Goal: Task Accomplishment & Management: Manage account settings

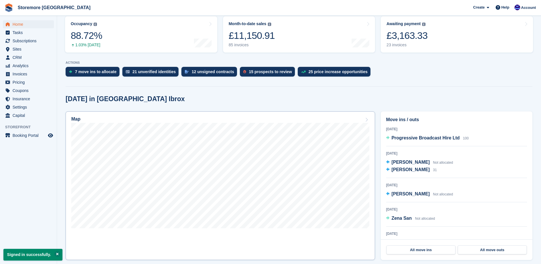
scroll to position [86, 0]
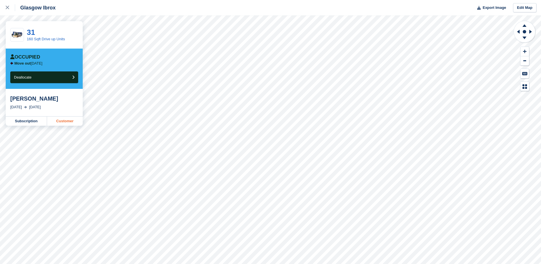
click at [62, 120] on link "Customer" at bounding box center [65, 120] width 36 height 9
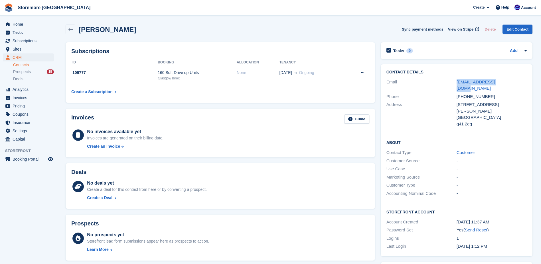
drag, startPoint x: 510, startPoint y: 82, endPoint x: 441, endPoint y: 80, distance: 69.1
click at [441, 80] on div "Email tomas177th@gmail.com" at bounding box center [456, 85] width 140 height 15
copy div "tomas177th@gmail.com"
click at [28, 25] on span "Home" at bounding box center [30, 24] width 34 height 8
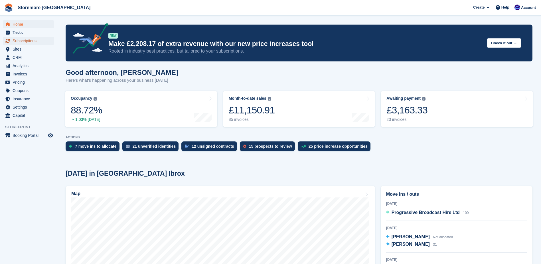
click at [33, 43] on span "Subscriptions" at bounding box center [30, 41] width 34 height 8
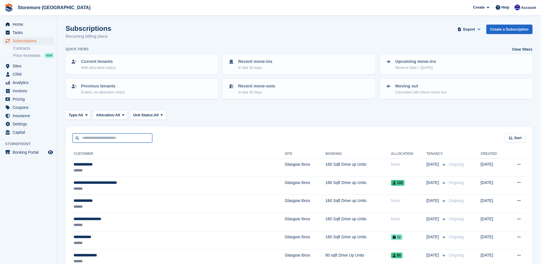
click at [111, 141] on input "text" at bounding box center [112, 137] width 80 height 9
type input "**"
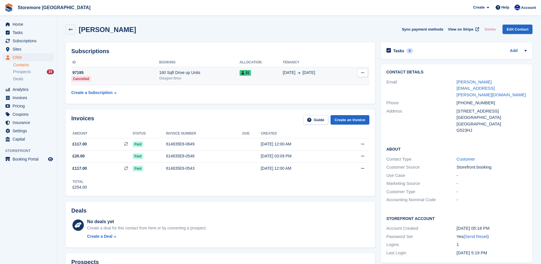
click at [366, 72] on button at bounding box center [362, 72] width 11 height 9
click at [342, 83] on p "Cancel subscription" at bounding box center [341, 83] width 50 height 7
click at [361, 71] on icon at bounding box center [362, 73] width 3 height 4
click at [362, 75] on button at bounding box center [362, 72] width 11 height 9
click at [250, 74] on span "31" at bounding box center [245, 73] width 11 height 6
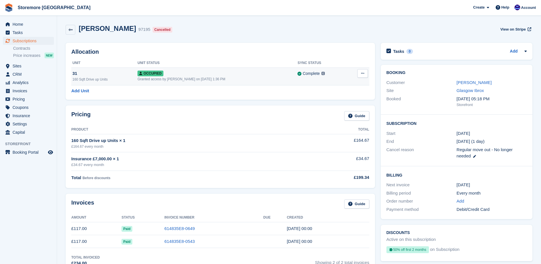
click at [355, 76] on td "Overlock Repossess Deallocate" at bounding box center [358, 76] width 22 height 18
click at [360, 76] on button at bounding box center [362, 73] width 11 height 9
click at [325, 108] on p "Deallocate" at bounding box center [341, 103] width 50 height 7
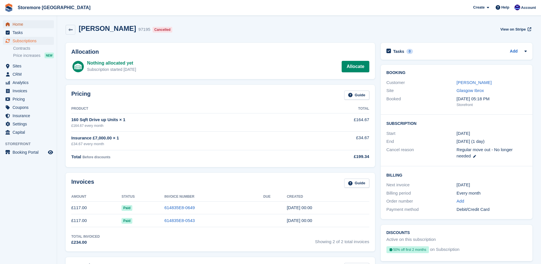
click at [35, 21] on span "Home" at bounding box center [30, 24] width 34 height 8
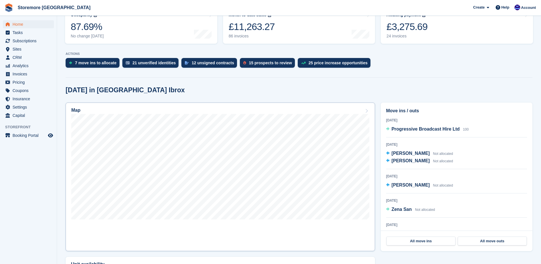
scroll to position [86, 0]
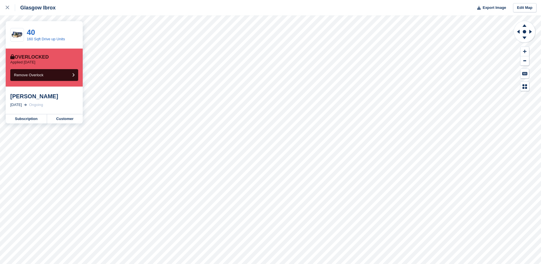
drag, startPoint x: 20, startPoint y: 105, endPoint x: 26, endPoint y: 105, distance: 6.3
click at [20, 105] on div "[DATE]" at bounding box center [16, 105] width 12 height 6
click at [59, 120] on link "Customer" at bounding box center [65, 118] width 36 height 9
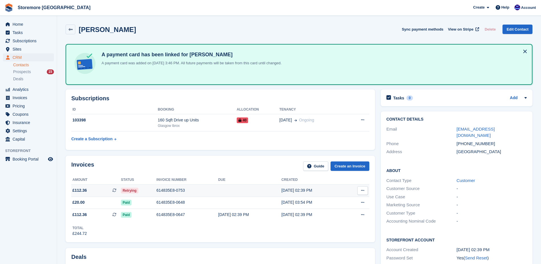
click at [162, 191] on div "614835E8-0753" at bounding box center [188, 190] width 62 height 6
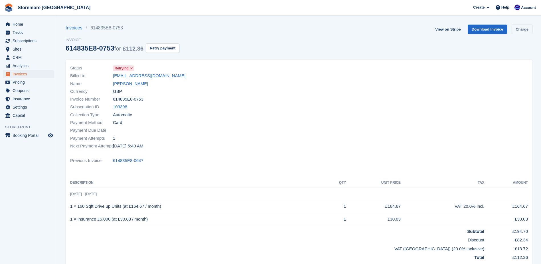
click at [525, 29] on link "Charge" at bounding box center [522, 29] width 21 height 9
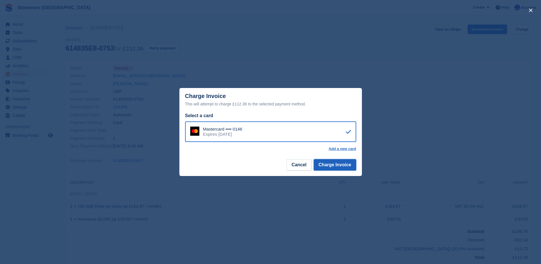
click at [345, 167] on button "Charge Invoice" at bounding box center [335, 164] width 42 height 11
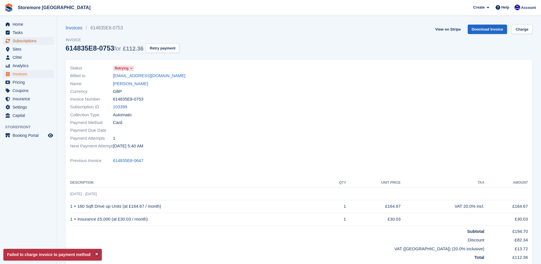
click at [35, 42] on span "Subscriptions" at bounding box center [30, 41] width 34 height 8
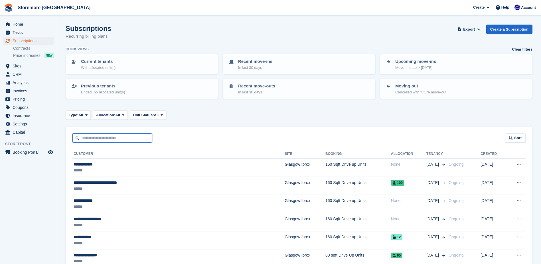
click at [90, 139] on input "text" at bounding box center [112, 137] width 80 height 9
type input "****"
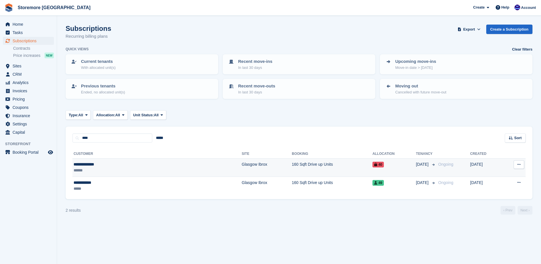
click at [372, 170] on td "40" at bounding box center [394, 167] width 44 height 18
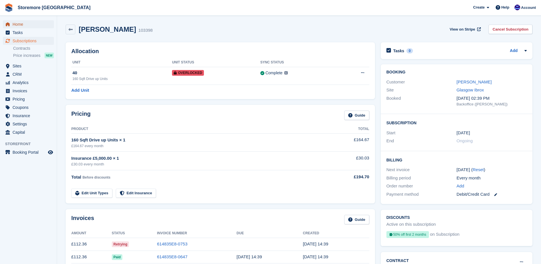
click at [40, 22] on span "Home" at bounding box center [30, 24] width 34 height 8
